Goal: Transaction & Acquisition: Book appointment/travel/reservation

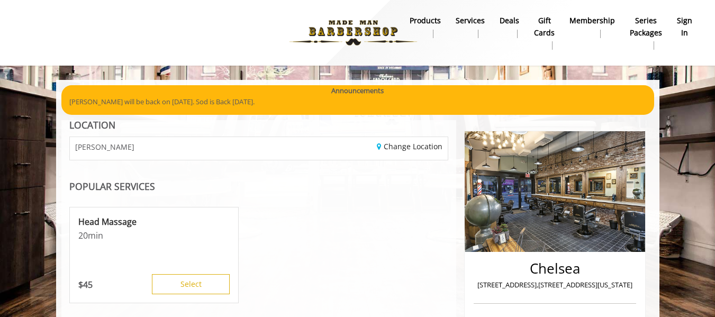
click at [692, 23] on b "sign in" at bounding box center [684, 27] width 15 height 24
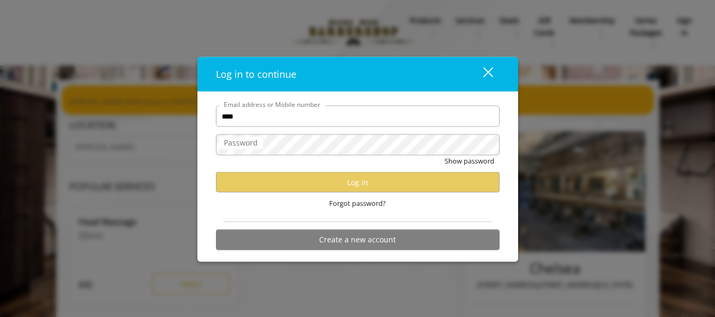
type input "**********"
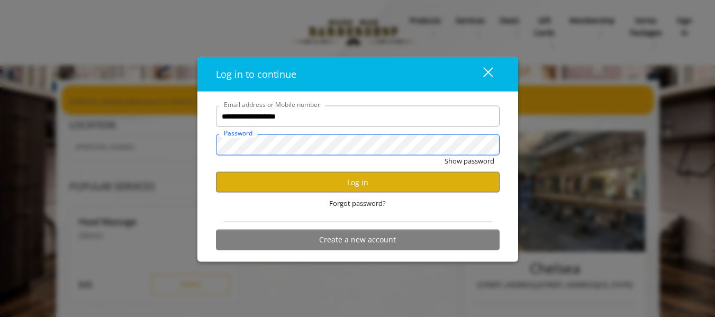
click at [445, 156] on button "Show password" at bounding box center [470, 161] width 50 height 11
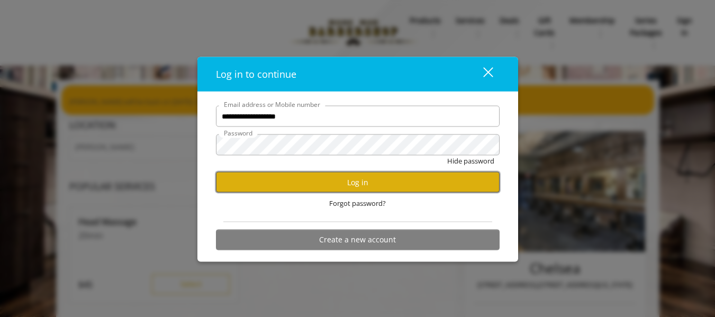
click at [316, 175] on button "Log in" at bounding box center [358, 182] width 284 height 21
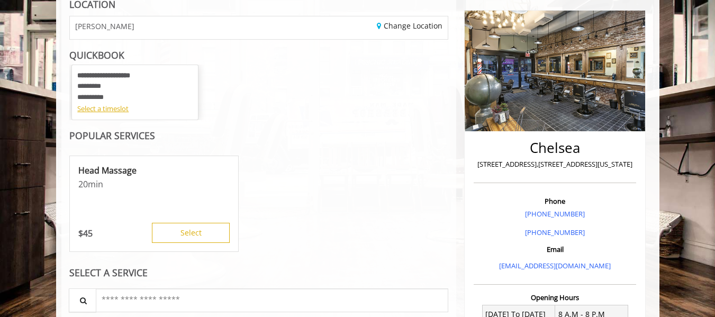
scroll to position [121, 0]
click at [120, 107] on div "Select a timeslot" at bounding box center [134, 108] width 115 height 11
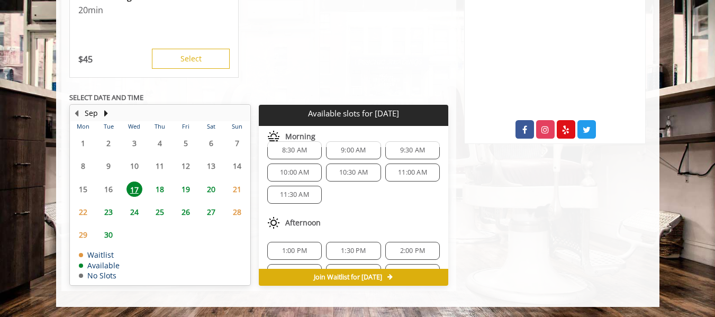
scroll to position [15, 0]
click at [283, 246] on span "1:00 PM" at bounding box center [294, 250] width 25 height 8
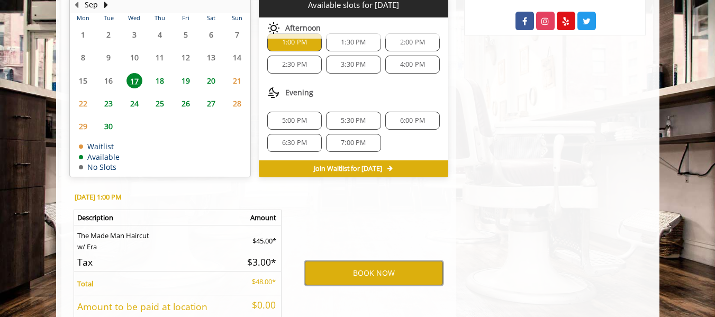
scroll to position [624, 0]
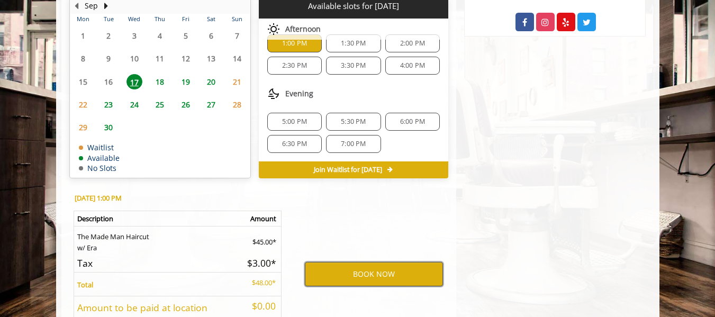
click at [391, 268] on button "BOOK NOW" at bounding box center [374, 274] width 138 height 24
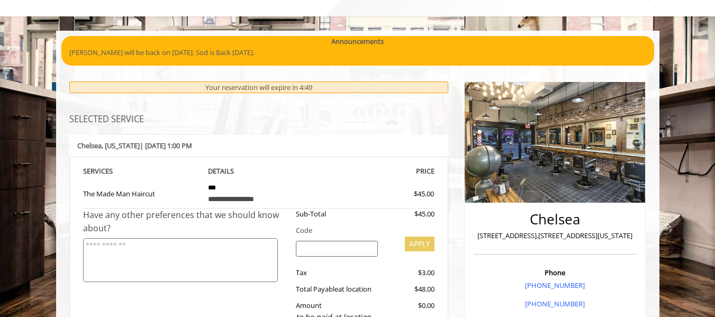
scroll to position [47, 0]
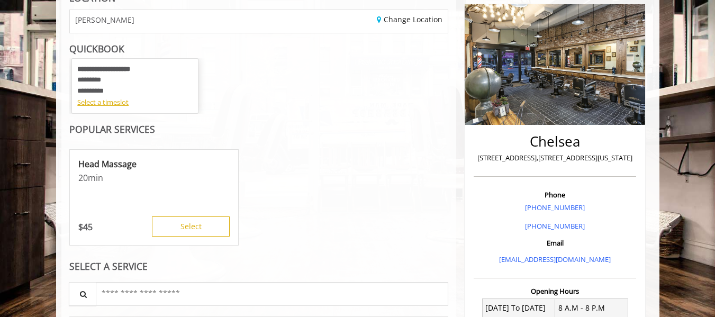
scroll to position [47, 0]
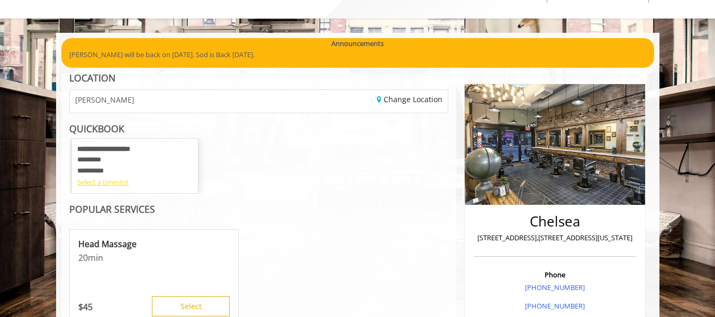
click at [120, 187] on div "Select a timeslot" at bounding box center [134, 182] width 115 height 11
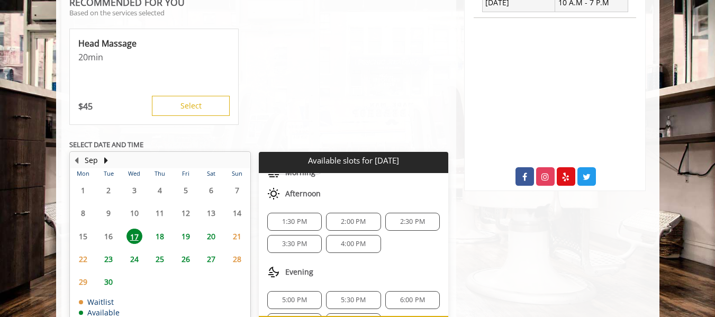
scroll to position [91, 0]
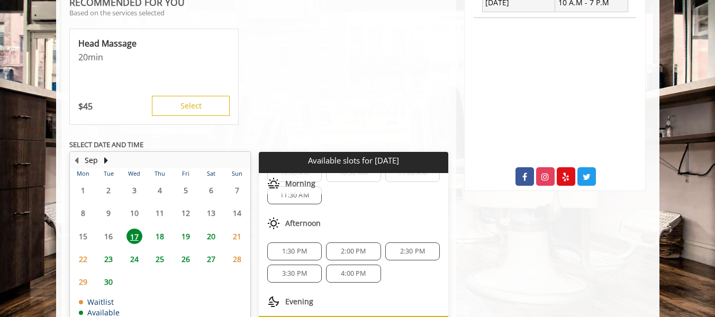
click at [315, 210] on div "8:30 AM 9:00 AM 9:30 AM 10:00 AM 10:30 AM 11:00 AM 11:30 AM" at bounding box center [354, 172] width 190 height 79
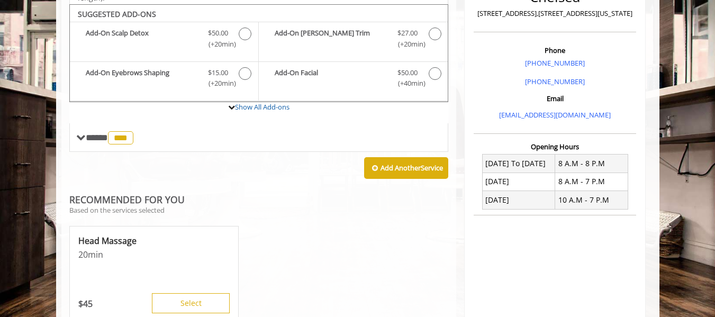
scroll to position [271, 0]
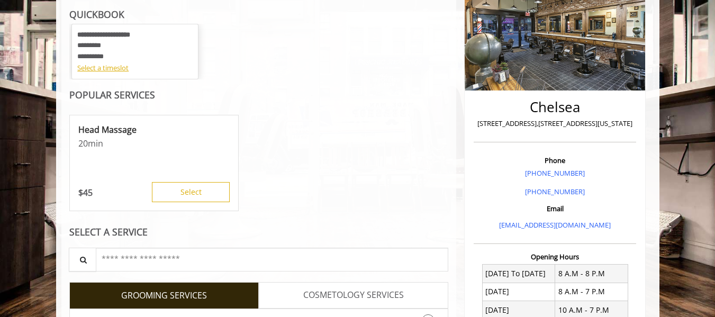
scroll to position [13, 0]
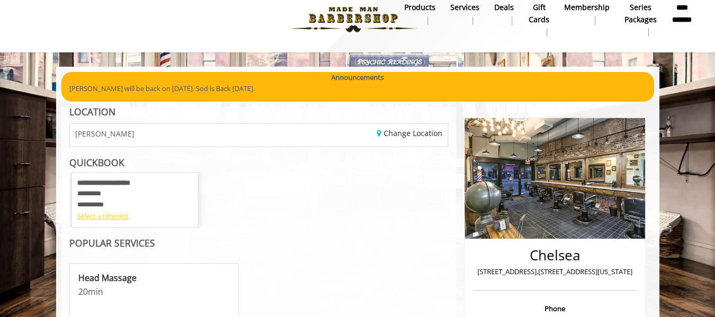
click at [111, 215] on div "Select a timeslot" at bounding box center [134, 216] width 115 height 11
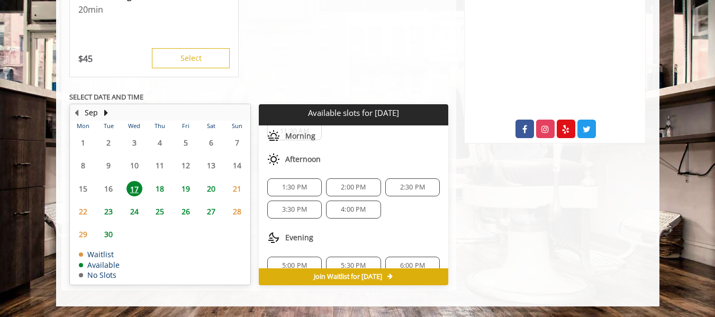
scroll to position [78, 0]
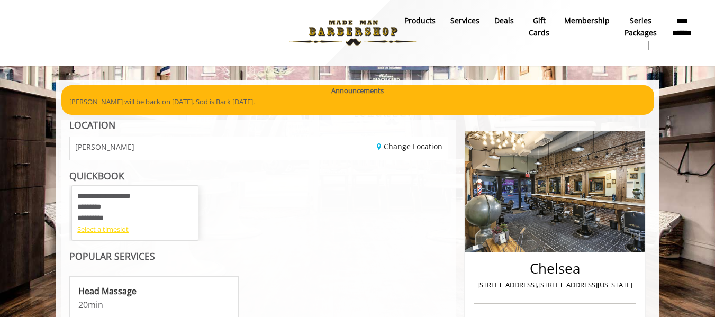
click at [108, 229] on div "Select a timeslot" at bounding box center [134, 229] width 115 height 11
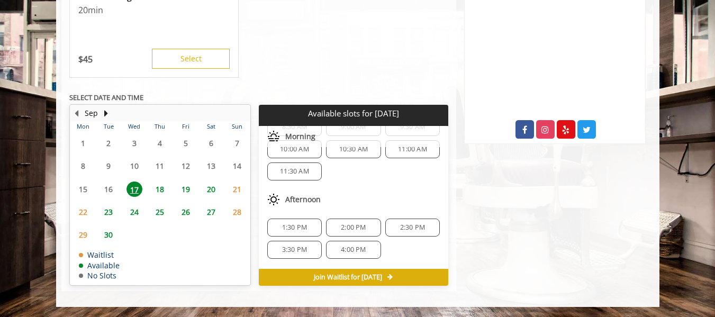
scroll to position [38, 0]
drag, startPoint x: 424, startPoint y: 155, endPoint x: 398, endPoint y: 177, distance: 33.8
click at [398, 177] on div "8:30 AM 9:00 AM 9:30 AM 10:00 AM 10:30 AM 11:00 AM 11:30 AM" at bounding box center [354, 148] width 190 height 79
click at [379, 200] on div "Afternoon" at bounding box center [354, 202] width 190 height 21
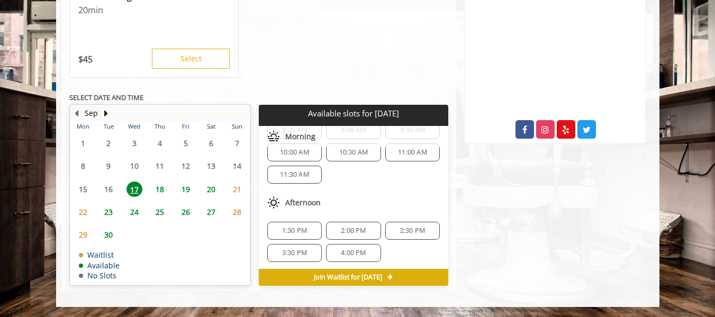
scroll to position [91, 0]
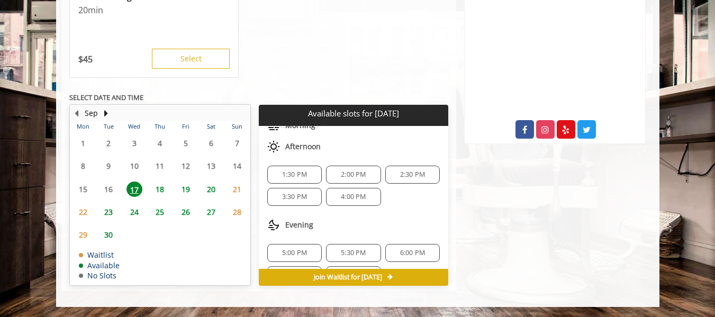
click at [297, 174] on span "1:30 PM" at bounding box center [294, 174] width 25 height 8
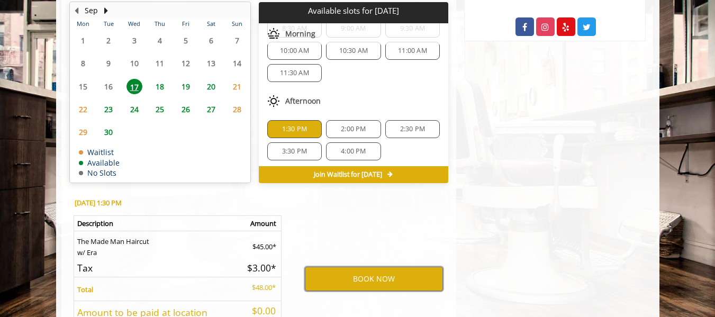
scroll to position [34, 0]
click at [409, 279] on button "BOOK NOW" at bounding box center [374, 279] width 138 height 24
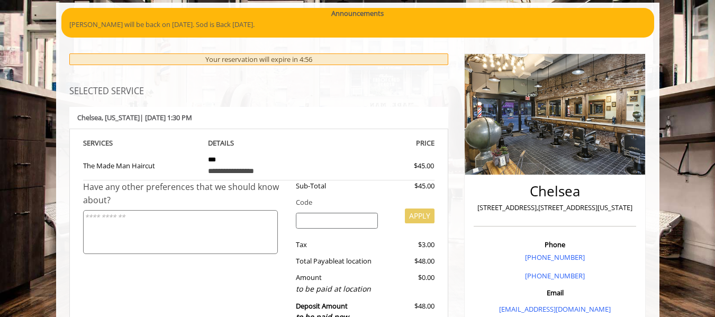
scroll to position [78, 0]
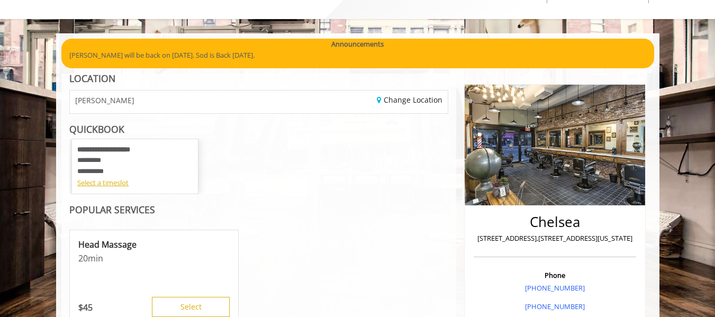
scroll to position [46, 0]
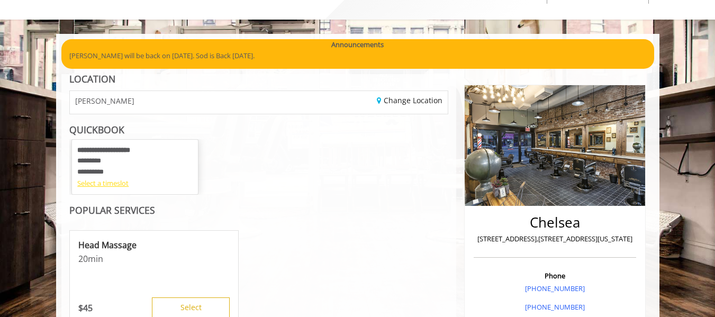
click at [116, 184] on div "Select a timeslot" at bounding box center [134, 183] width 115 height 11
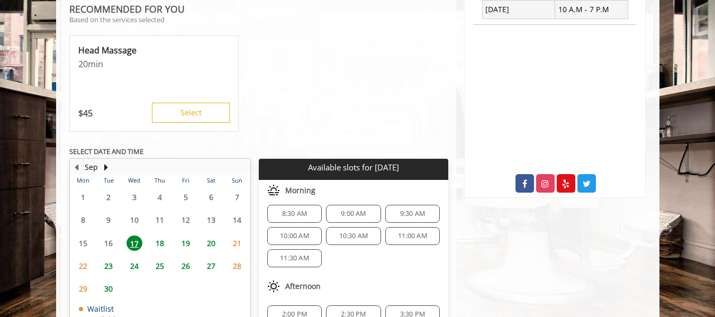
scroll to position [504, 0]
